Goal: Use online tool/utility: Utilize a website feature to perform a specific function

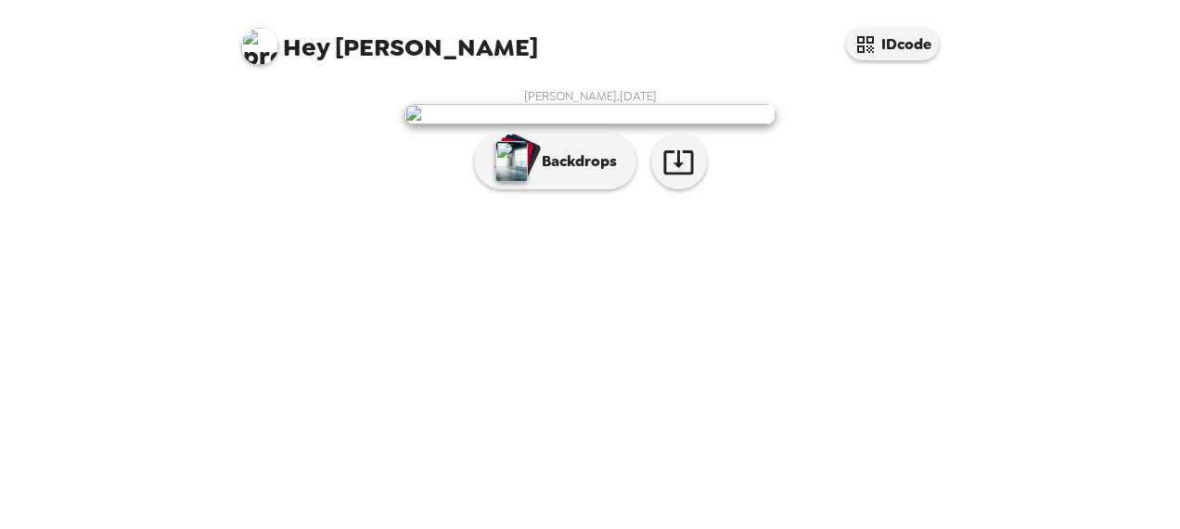
scroll to position [141, 0]
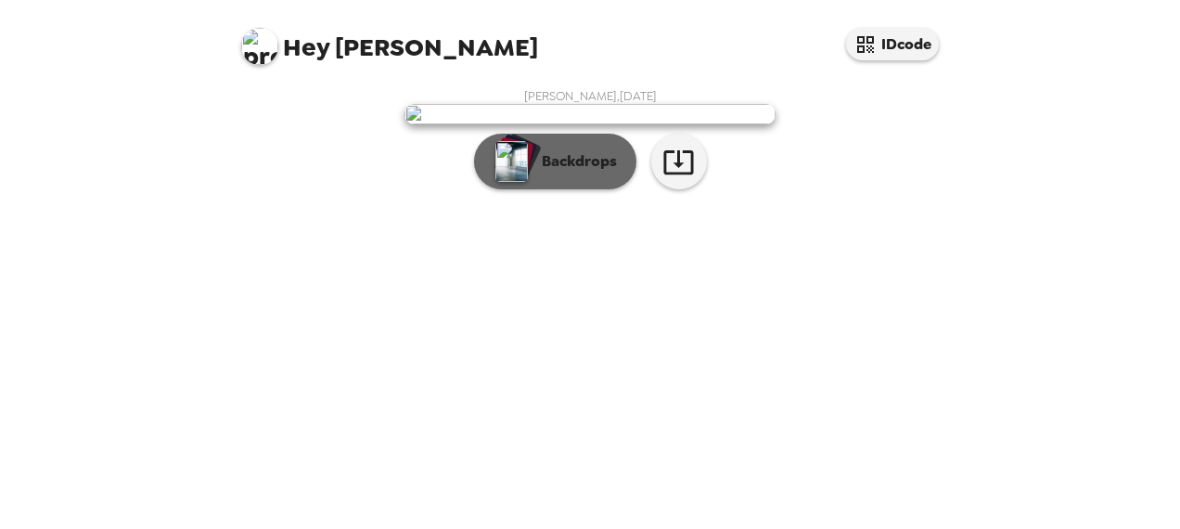
click at [529, 189] on button "Backdrops" at bounding box center [555, 162] width 162 height 56
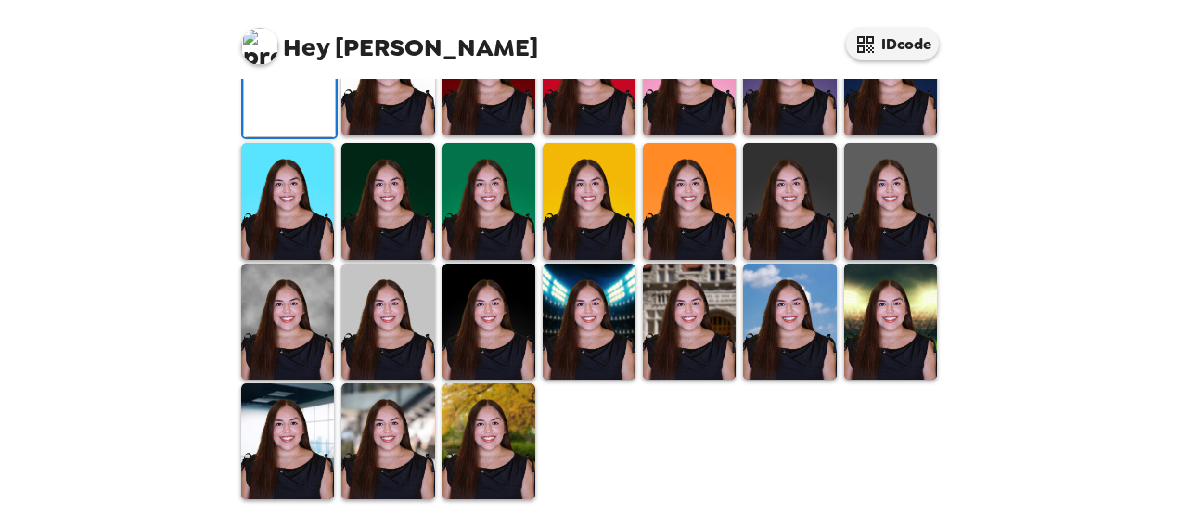
scroll to position [343, 0]
click at [626, 135] on img at bounding box center [589, 77] width 93 height 116
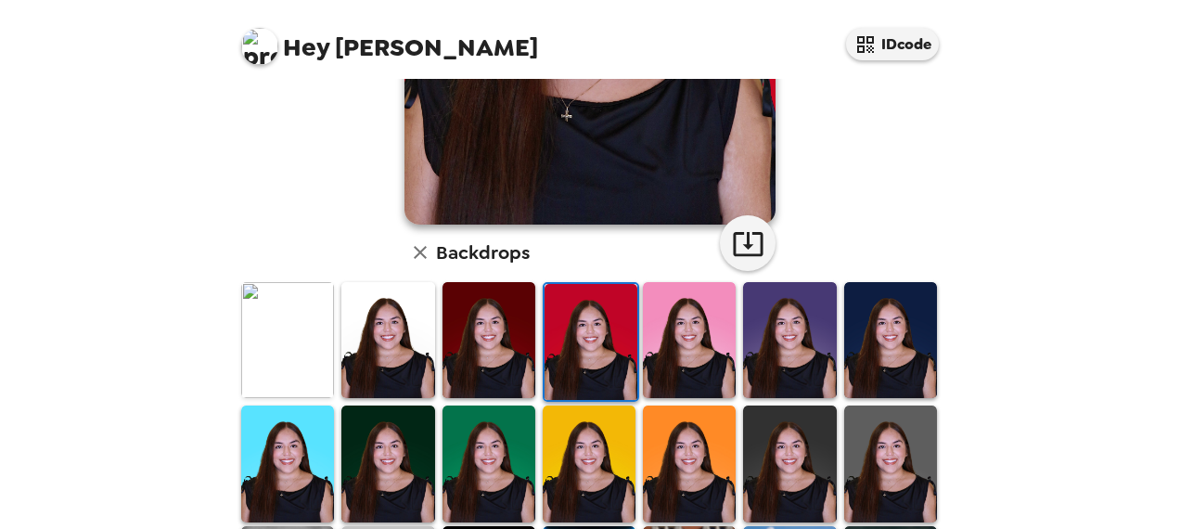
click at [663, 324] on img at bounding box center [689, 340] width 93 height 116
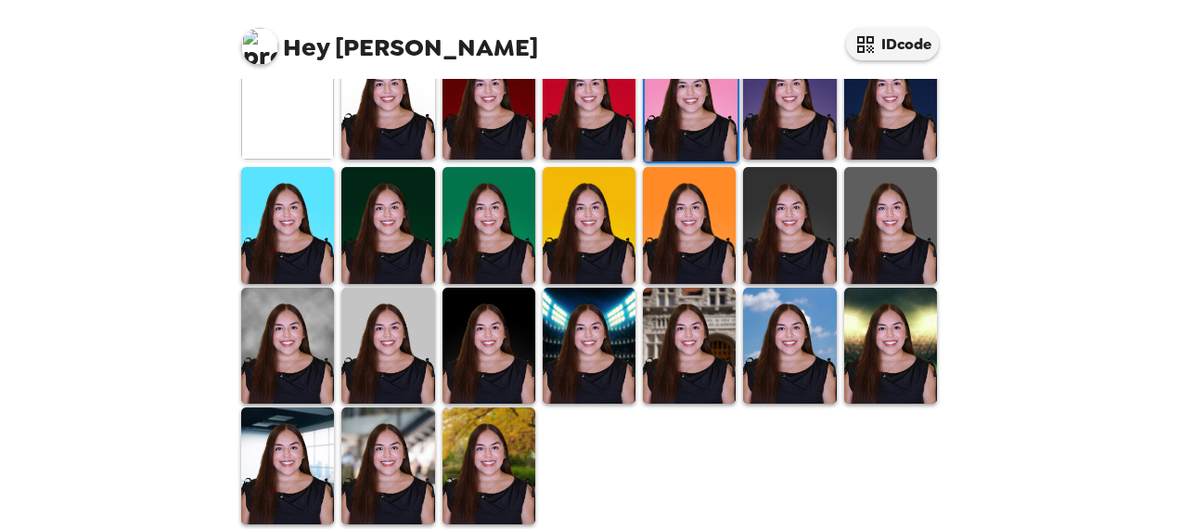
scroll to position [596, 0]
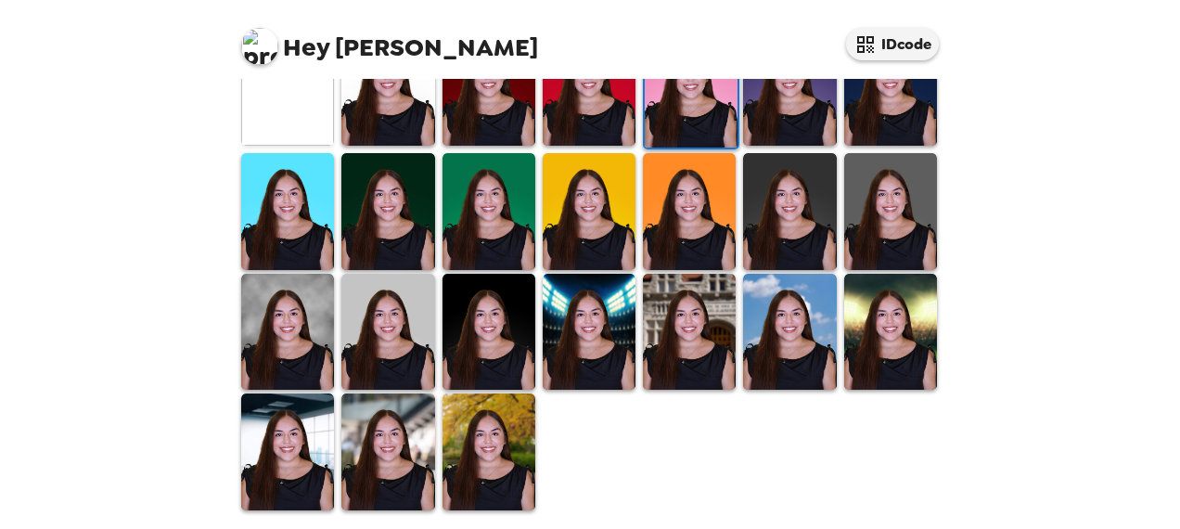
click at [589, 322] on img at bounding box center [589, 332] width 93 height 116
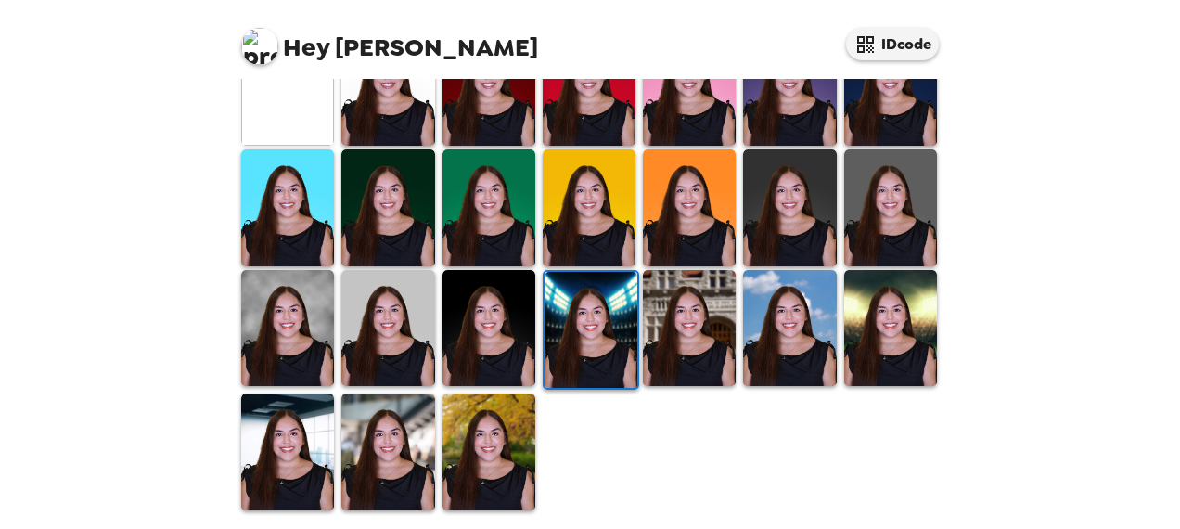
click at [314, 312] on img at bounding box center [287, 328] width 93 height 116
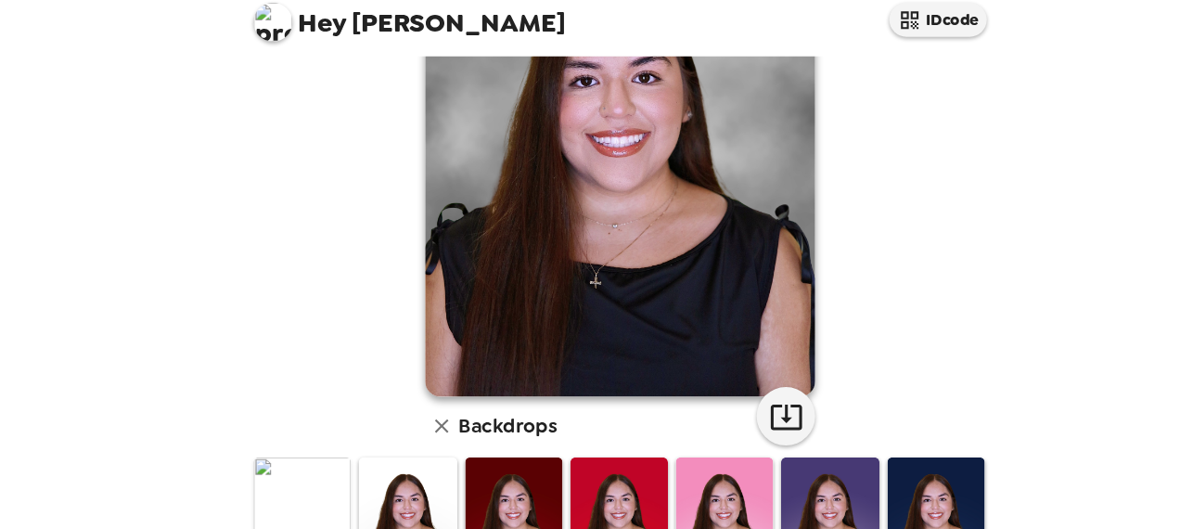
scroll to position [165, 0]
click at [742, 430] on icon "button" at bounding box center [748, 422] width 32 height 32
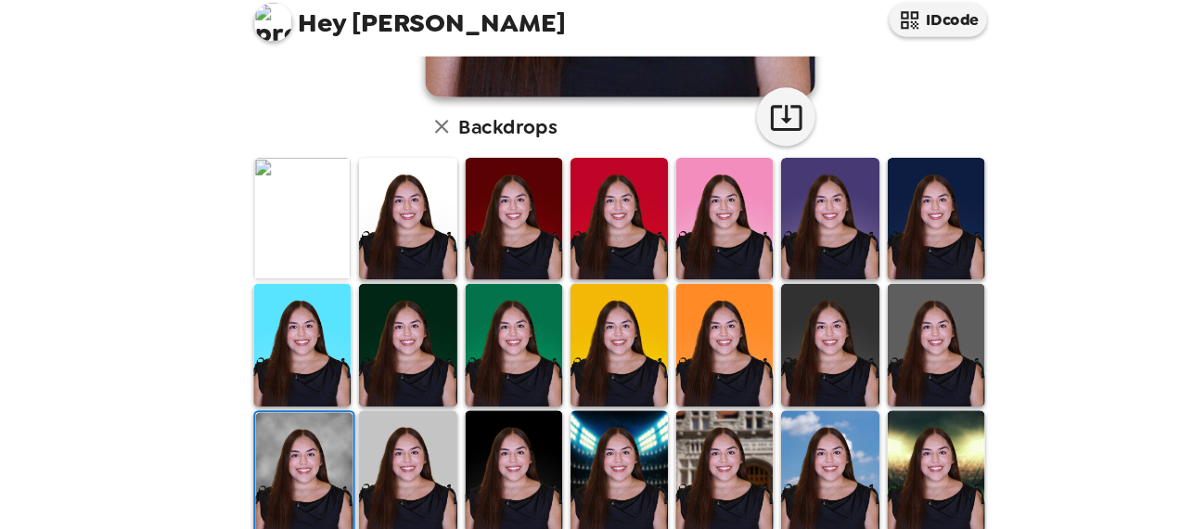
scroll to position [452, 0]
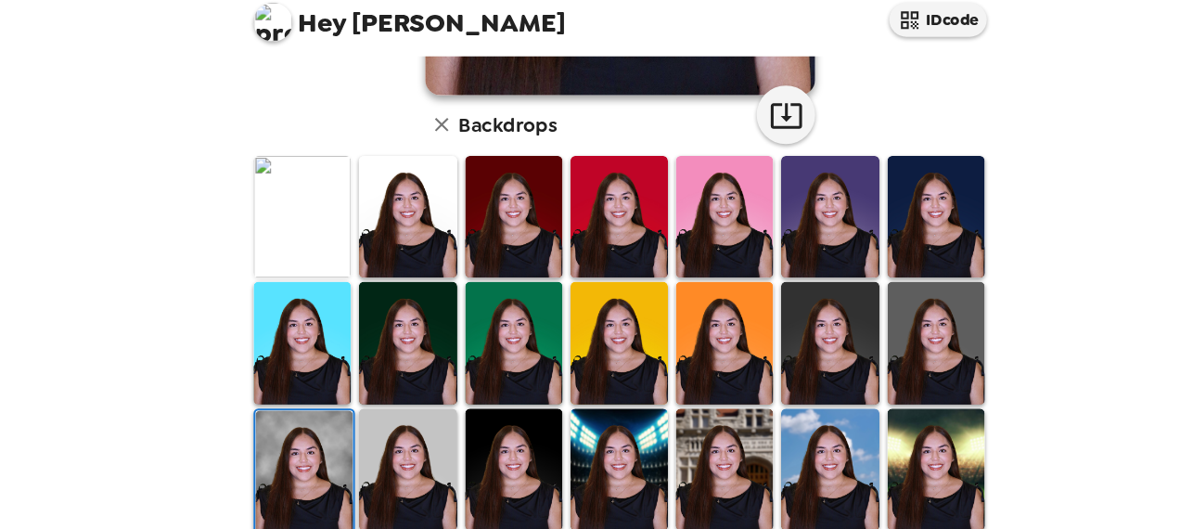
click at [390, 245] on img at bounding box center [387, 232] width 93 height 116
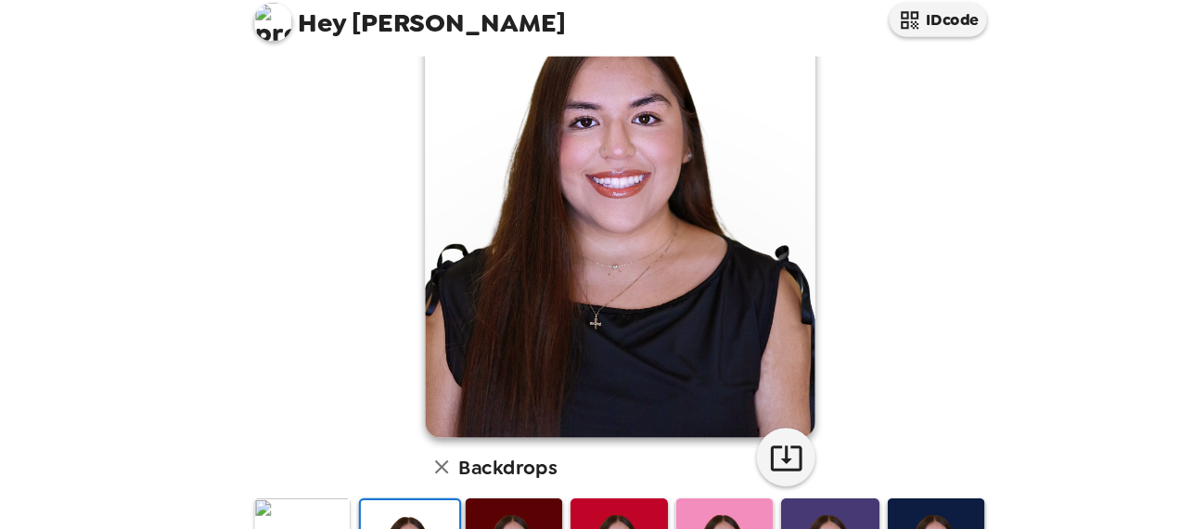
scroll to position [132, 0]
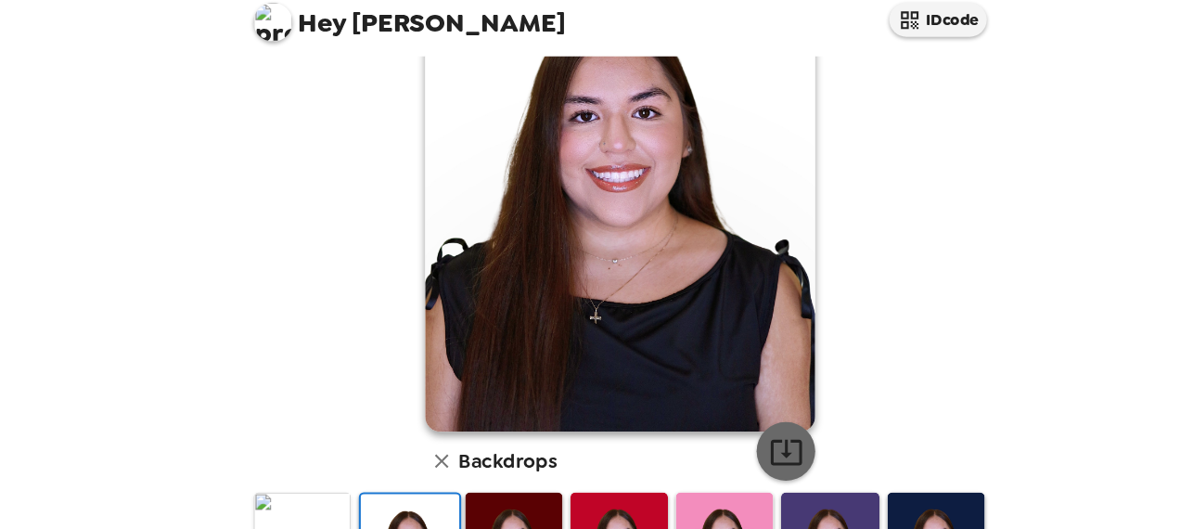
click at [720, 445] on button "button" at bounding box center [748, 455] width 56 height 56
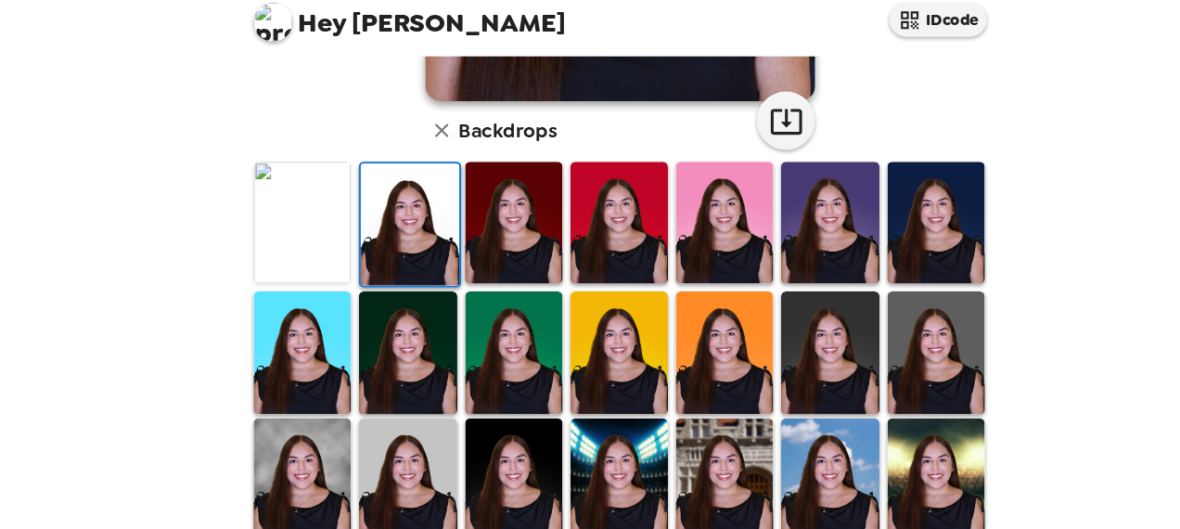
scroll to position [451, 0]
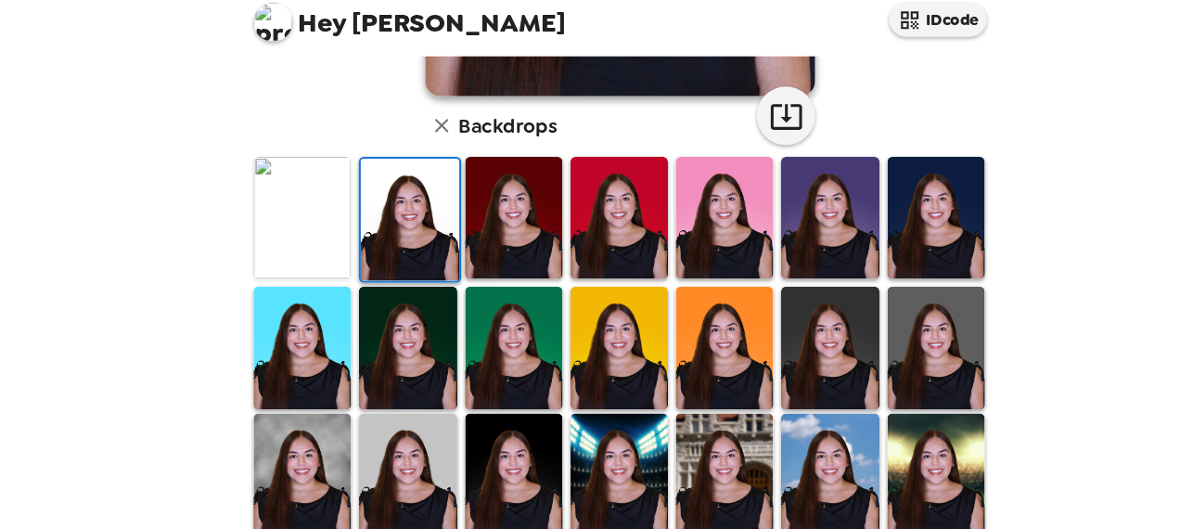
click at [768, 247] on img at bounding box center [789, 232] width 93 height 116
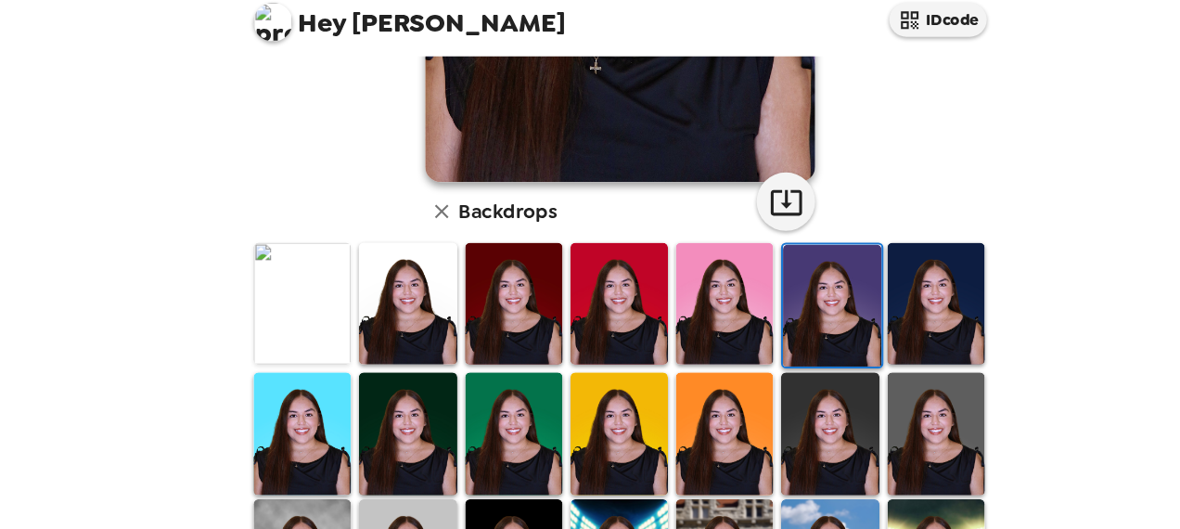
scroll to position [371, 0]
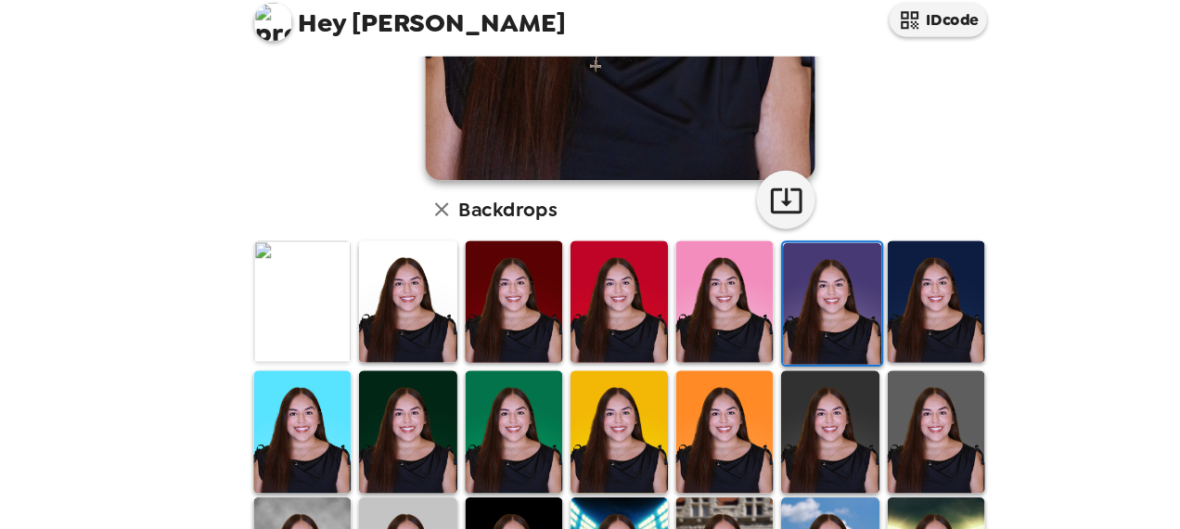
click at [893, 273] on img at bounding box center [890, 312] width 93 height 116
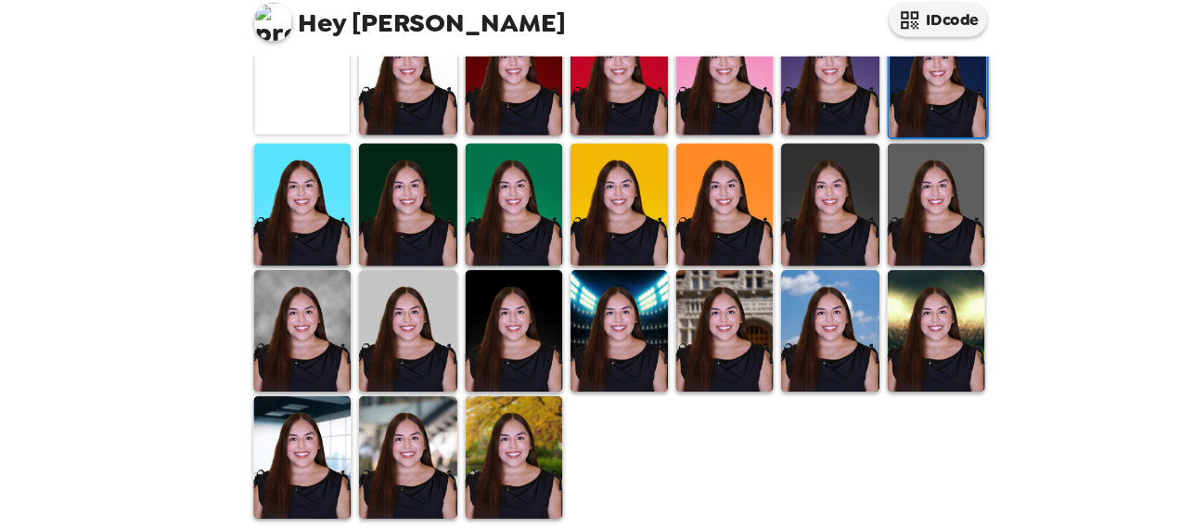
scroll to position [596, 0]
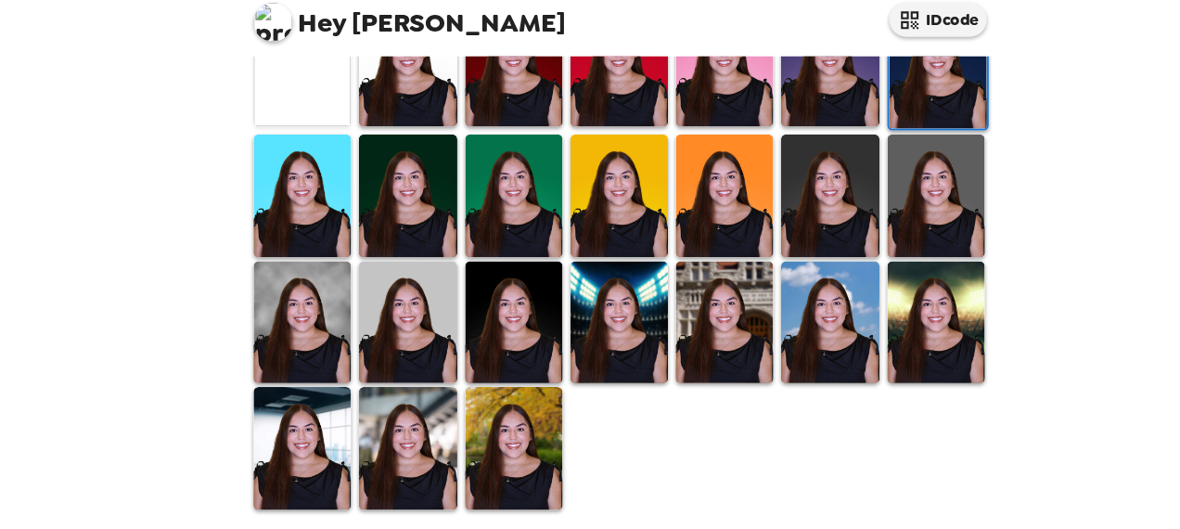
click at [402, 325] on img at bounding box center [387, 332] width 93 height 116
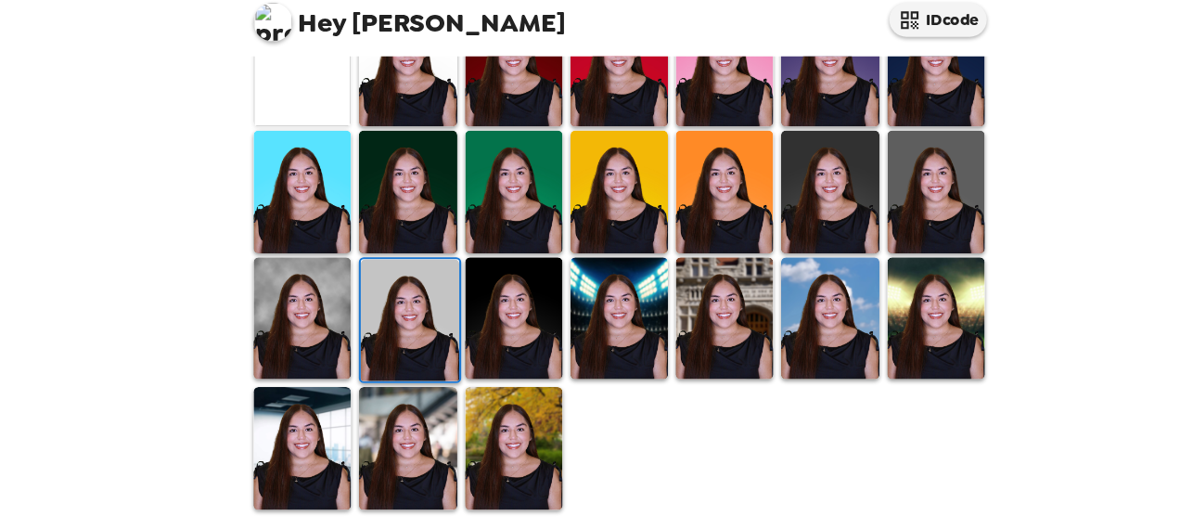
click at [458, 321] on img at bounding box center [489, 328] width 93 height 116
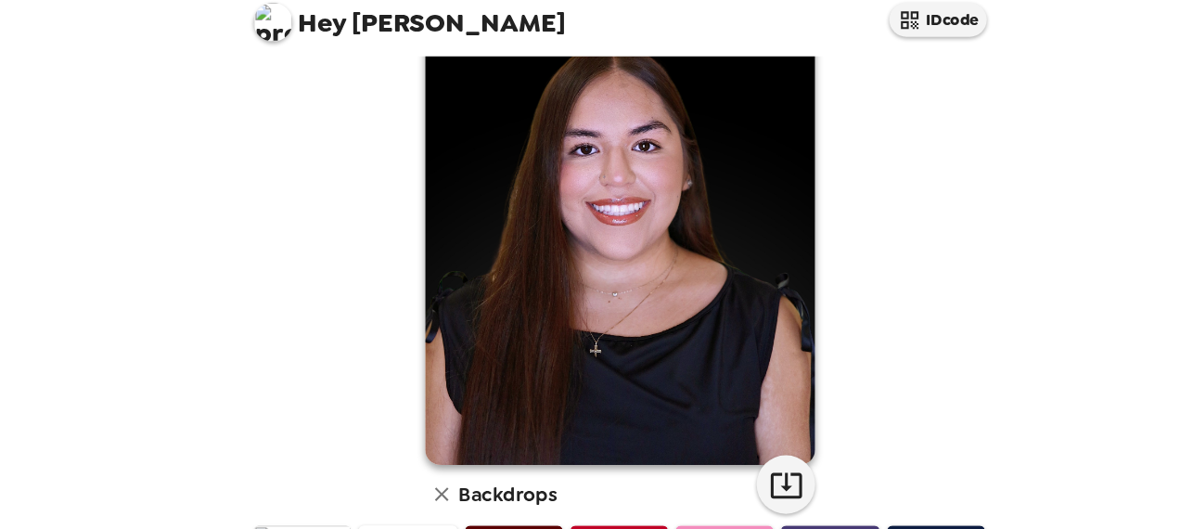
scroll to position [94, 0]
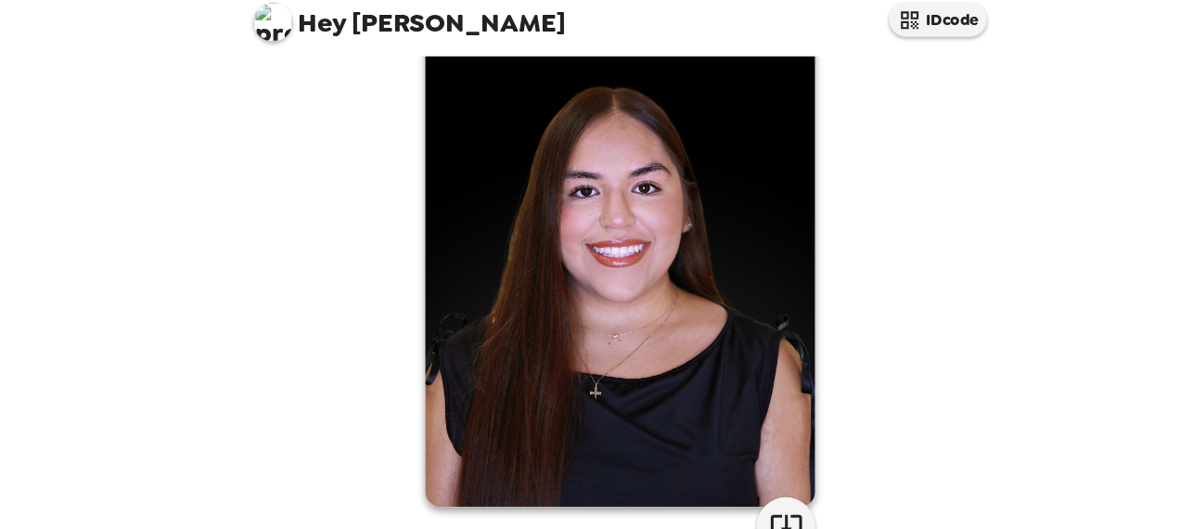
scroll to position [111, 0]
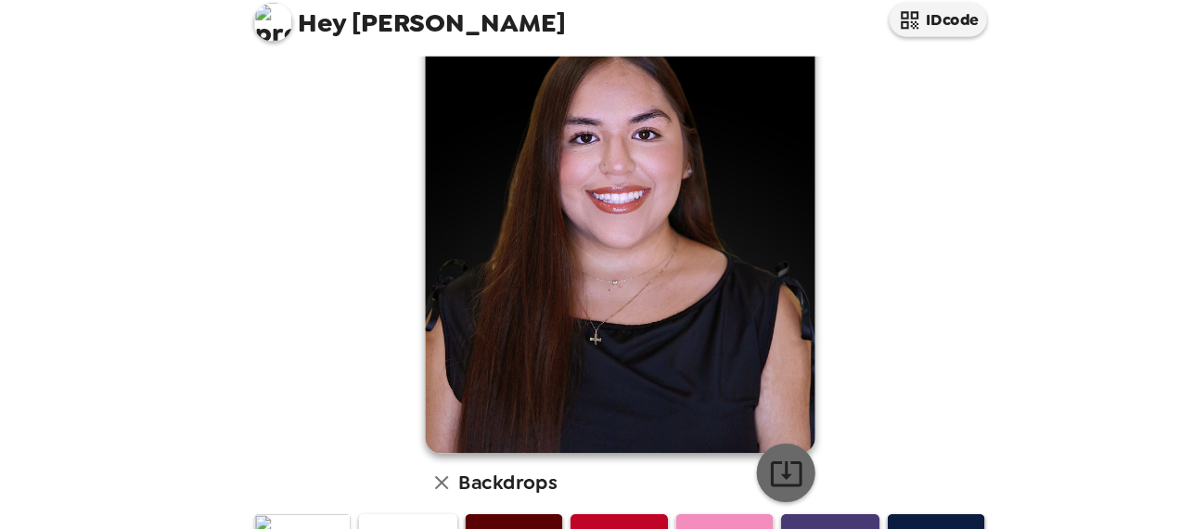
click at [763, 468] on button "button" at bounding box center [748, 475] width 56 height 56
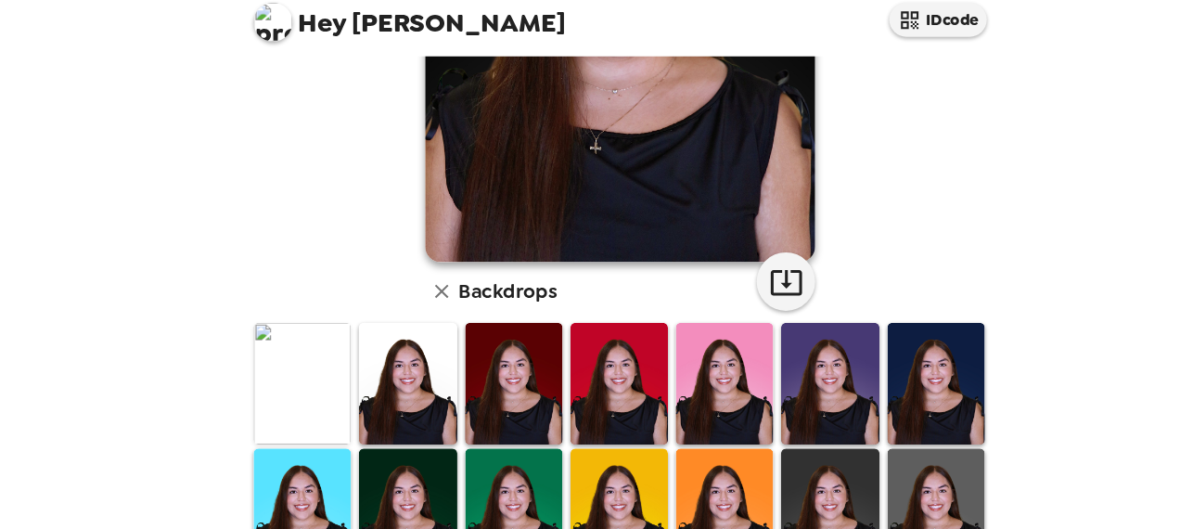
scroll to position [303, 0]
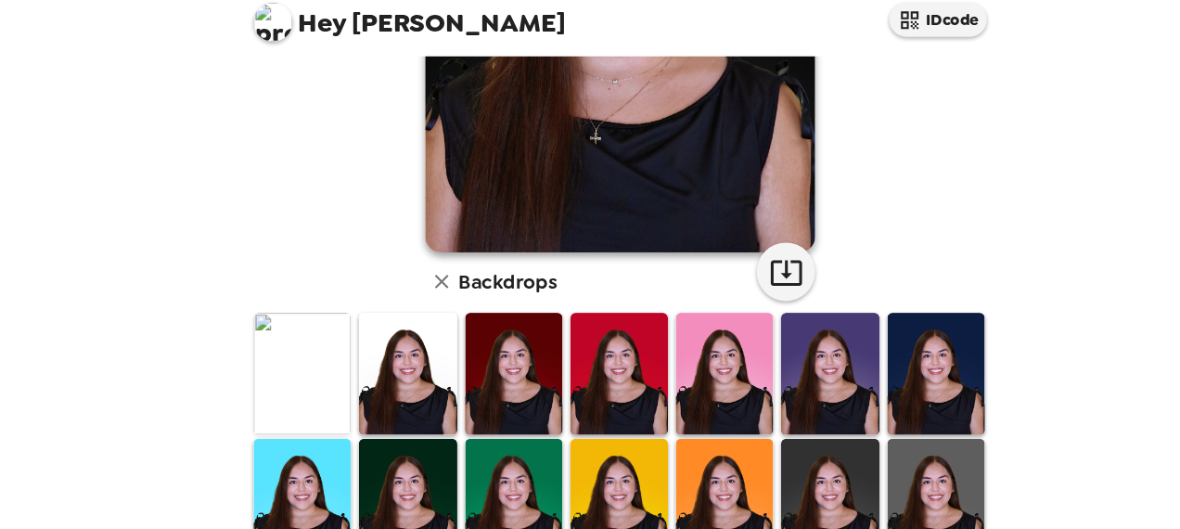
click at [277, 405] on img at bounding box center [287, 381] width 93 height 116
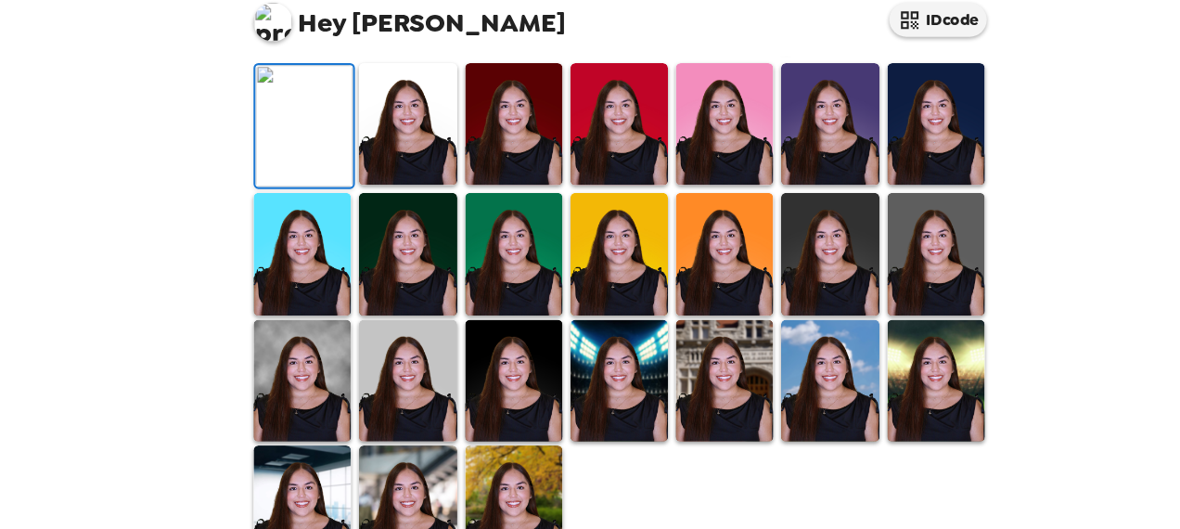
scroll to position [100, 0]
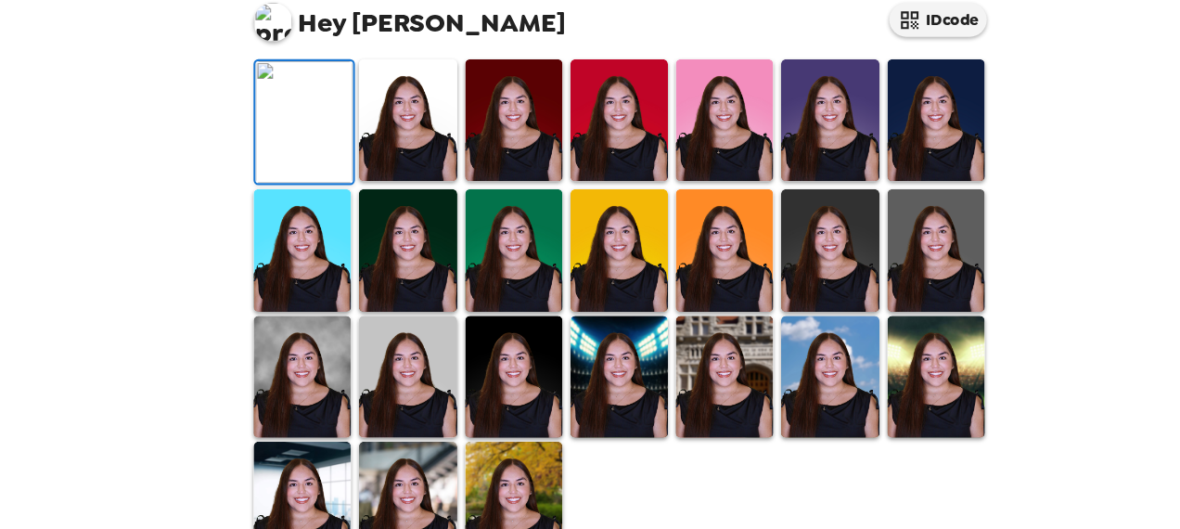
click at [720, 71] on button "button" at bounding box center [748, 43] width 56 height 56
